Goal: Find specific page/section: Find specific page/section

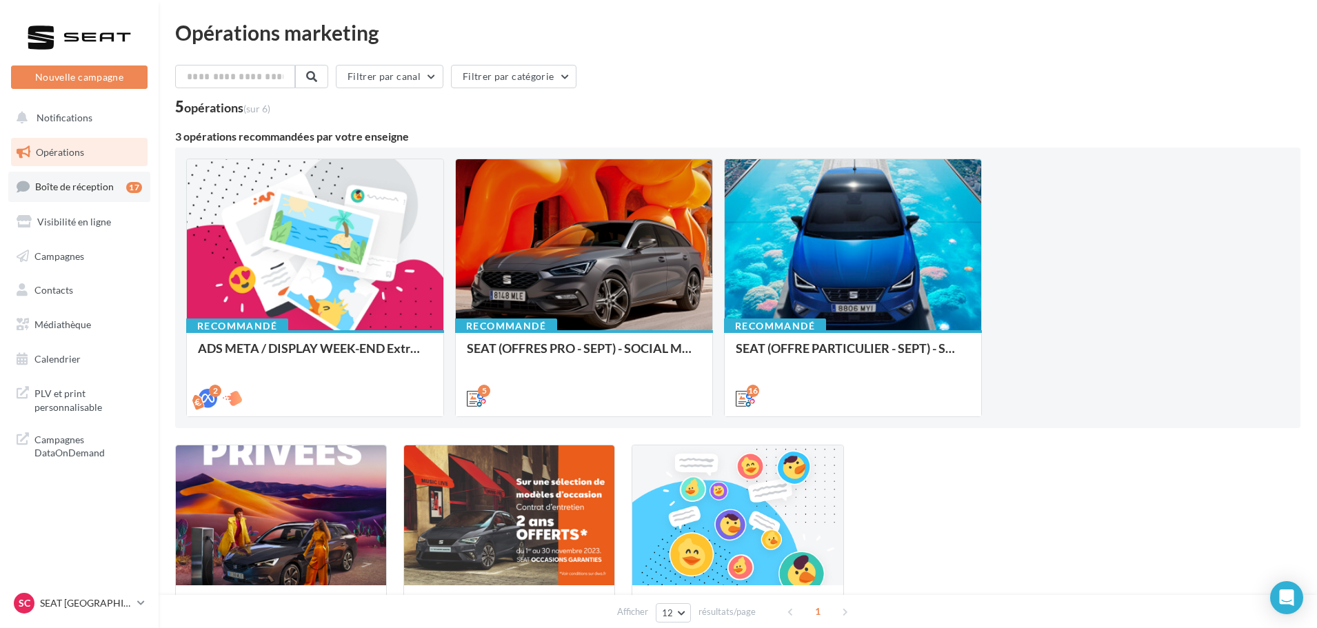
click at [68, 194] on link "Boîte de réception 17" at bounding box center [79, 187] width 142 height 30
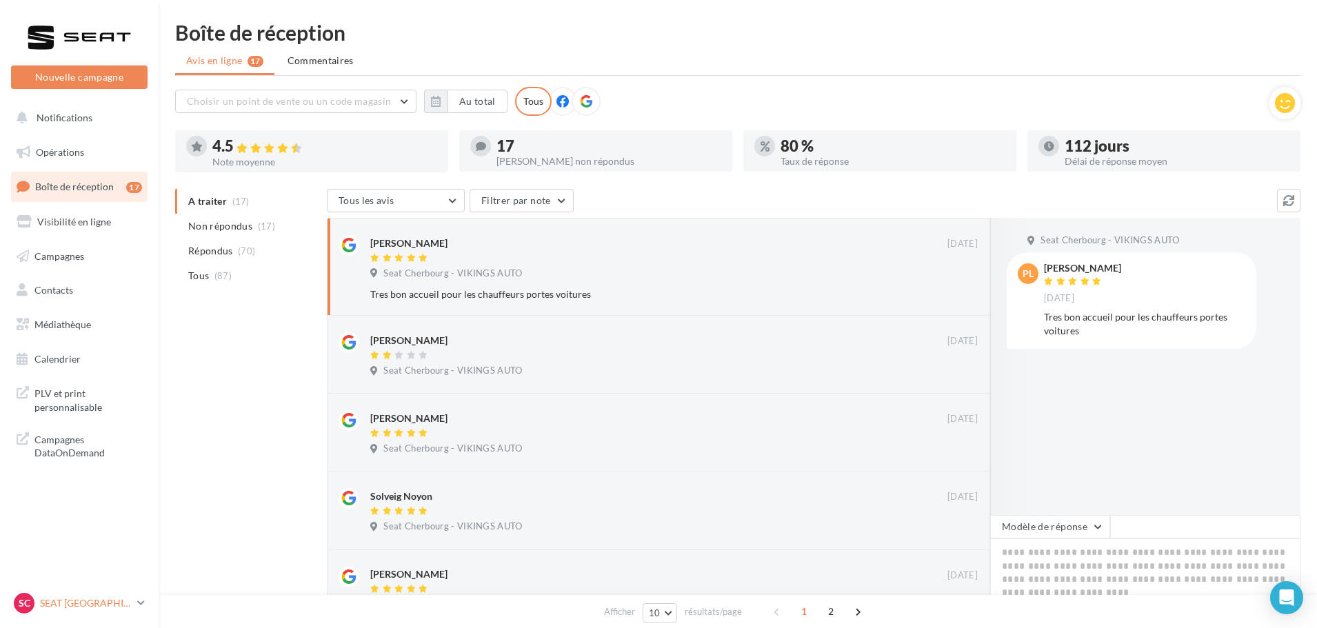
click at [112, 594] on div "SC SEAT [GEOGRAPHIC_DATA] SEAT-[GEOGRAPHIC_DATA]" at bounding box center [73, 603] width 118 height 21
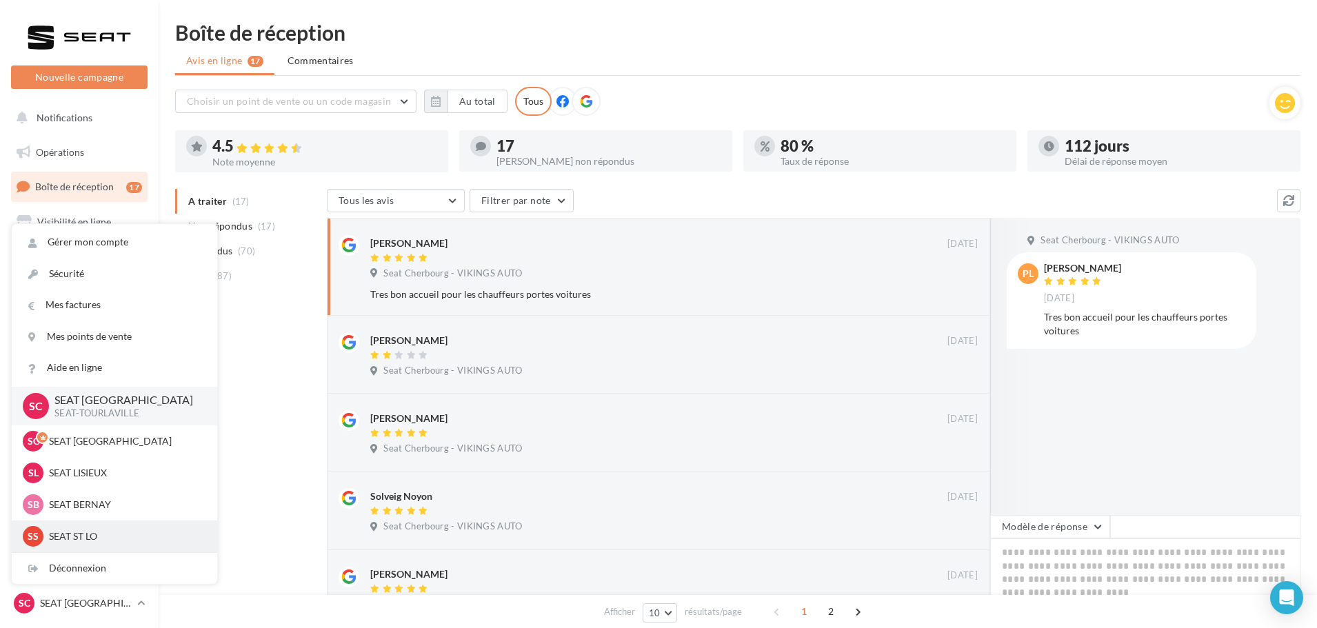
click at [100, 537] on p "SEAT ST LO" at bounding box center [125, 536] width 152 height 14
